Goal: Task Accomplishment & Management: Complete application form

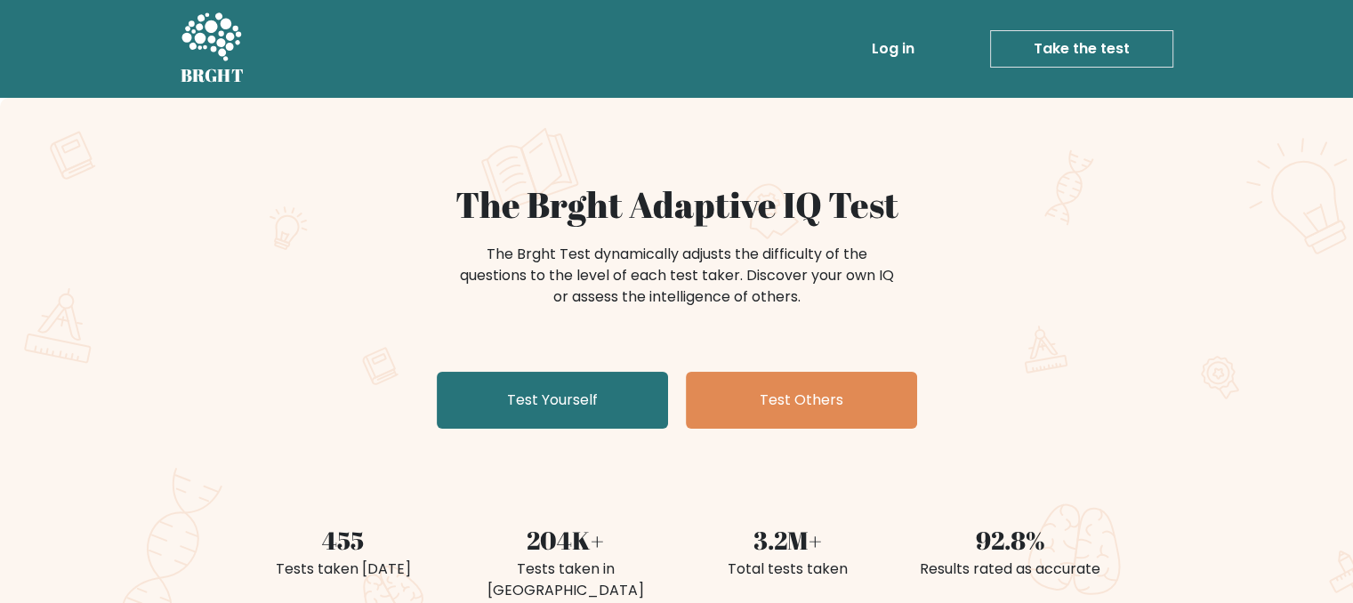
click at [1104, 50] on link "Take the test" at bounding box center [1081, 48] width 183 height 37
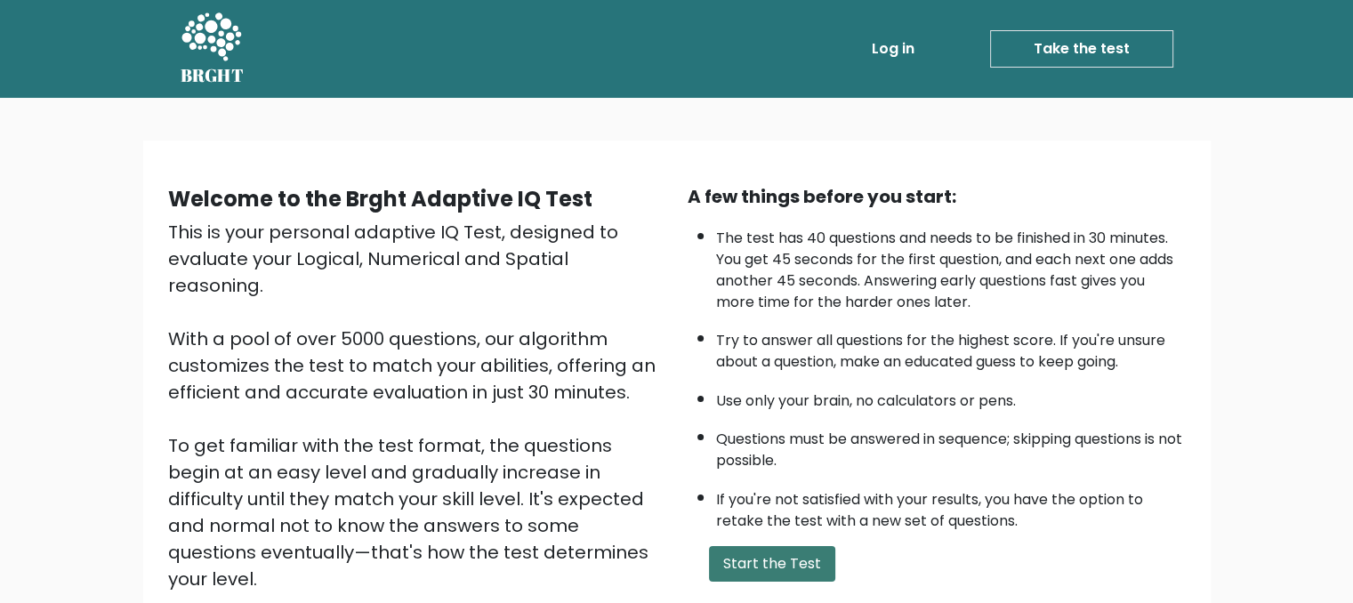
click at [804, 557] on button "Start the Test" at bounding box center [772, 564] width 126 height 36
click at [1143, 198] on div "A few things before you start:" at bounding box center [936, 196] width 498 height 27
click at [1125, 31] on link "Take the test" at bounding box center [1081, 48] width 183 height 37
click at [1114, 61] on link "Take the test" at bounding box center [1081, 48] width 183 height 37
click at [787, 561] on button "Start the Test" at bounding box center [772, 564] width 126 height 36
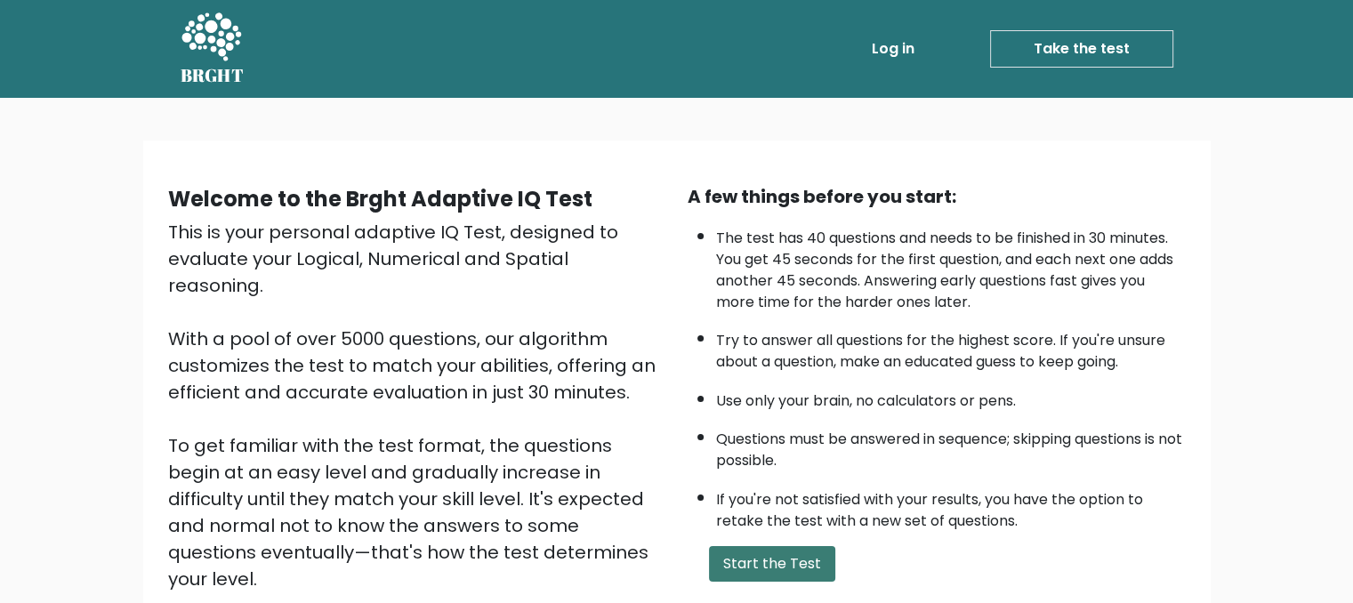
click at [790, 567] on button "Start the Test" at bounding box center [772, 564] width 126 height 36
click at [803, 557] on button "Start the Test" at bounding box center [772, 564] width 126 height 36
click at [786, 572] on button "Start the Test" at bounding box center [772, 564] width 126 height 36
click at [814, 565] on button "Start the Test" at bounding box center [772, 564] width 126 height 36
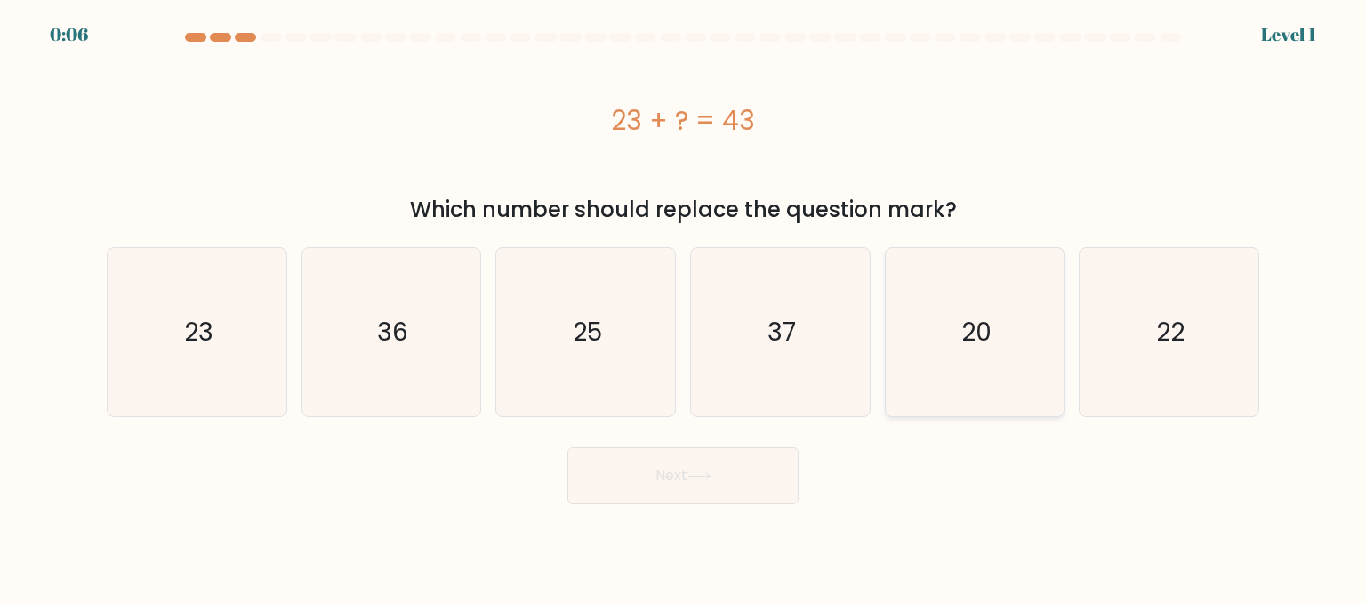
click at [959, 349] on icon "20" at bounding box center [974, 331] width 167 height 167
click at [684, 306] on input "e. 20" at bounding box center [683, 303] width 1 height 4
radio input "true"
click at [743, 491] on button "Next" at bounding box center [682, 475] width 231 height 57
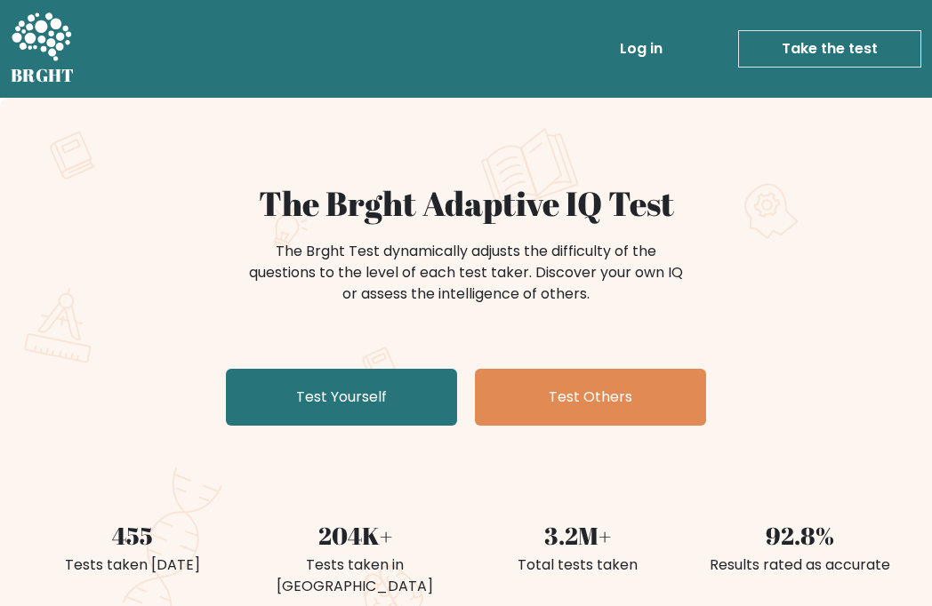
click at [857, 58] on link "Take the test" at bounding box center [829, 48] width 183 height 37
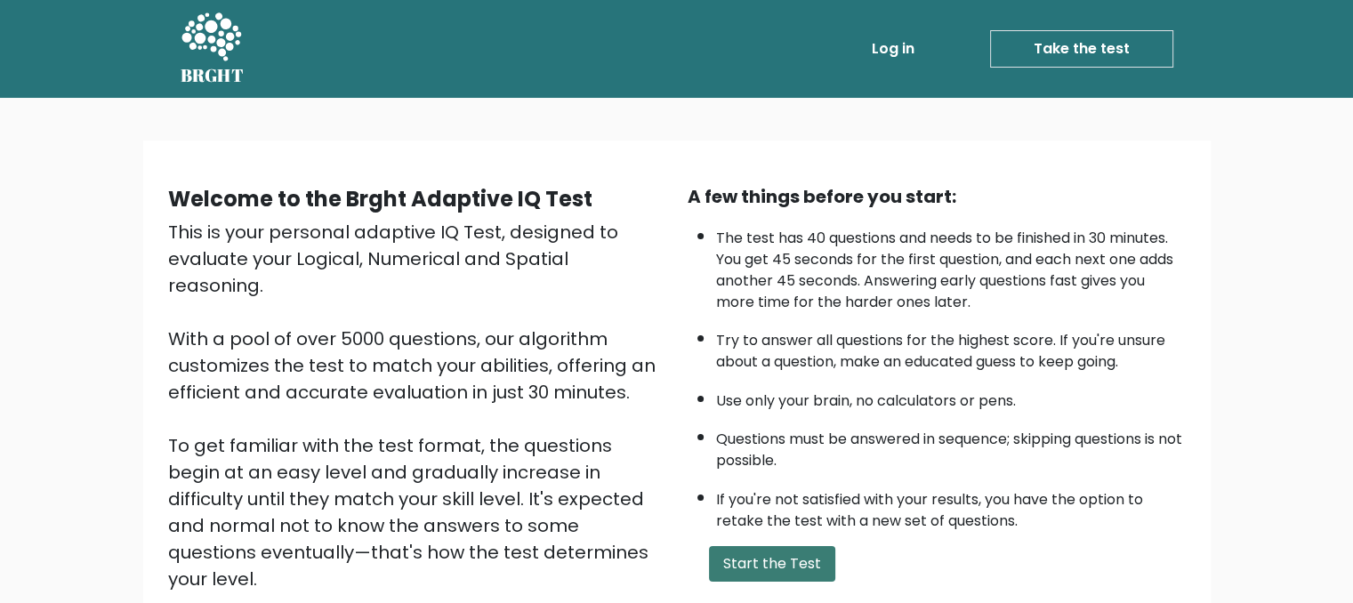
click at [809, 551] on button "Start the Test" at bounding box center [772, 564] width 126 height 36
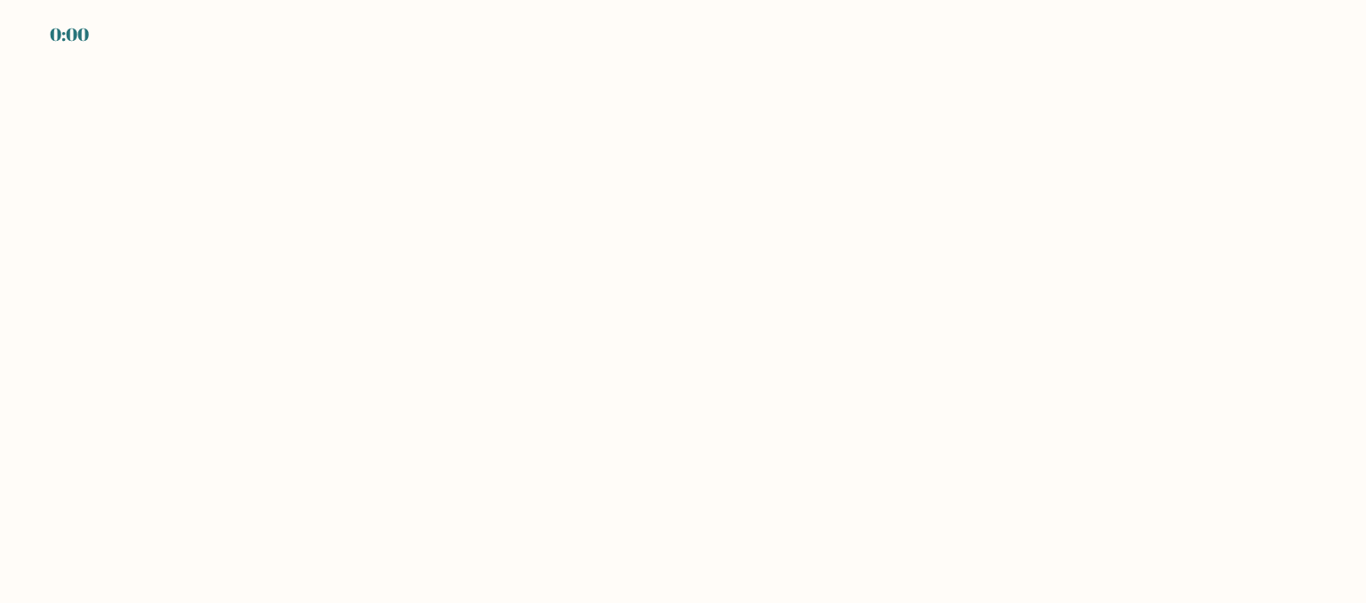
click at [245, 40] on body "0:00" at bounding box center [683, 301] width 1366 height 603
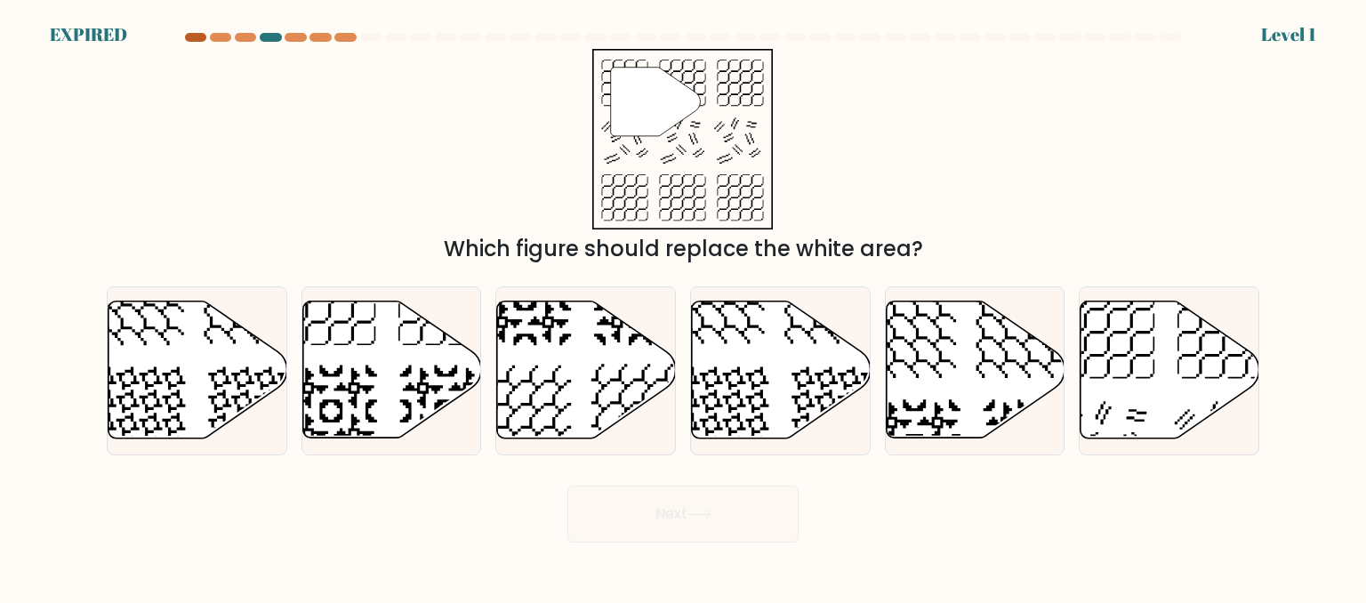
click at [199, 33] on div at bounding box center [195, 37] width 21 height 9
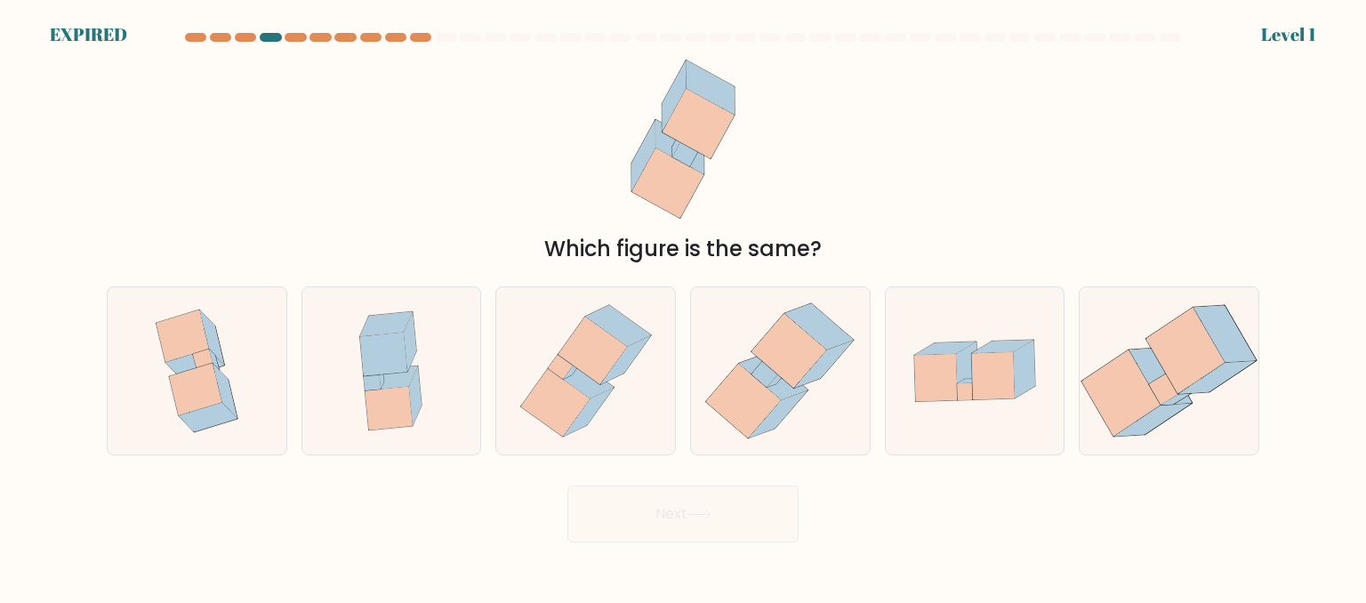
click at [228, 36] on div at bounding box center [220, 37] width 21 height 9
